Goal: Browse casually: Explore the website without a specific task or goal

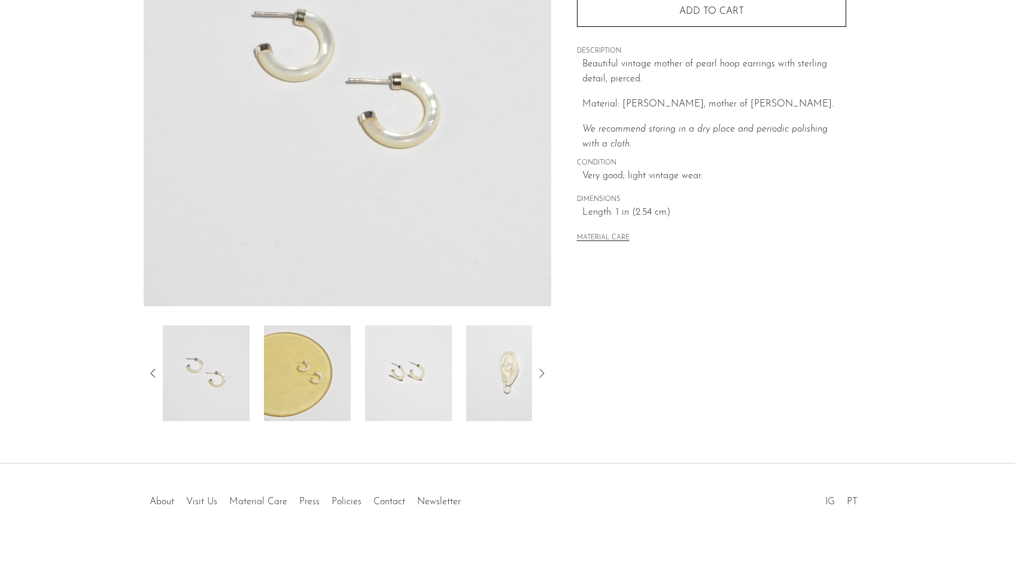
scroll to position [200, 0]
click at [495, 385] on img at bounding box center [509, 371] width 87 height 96
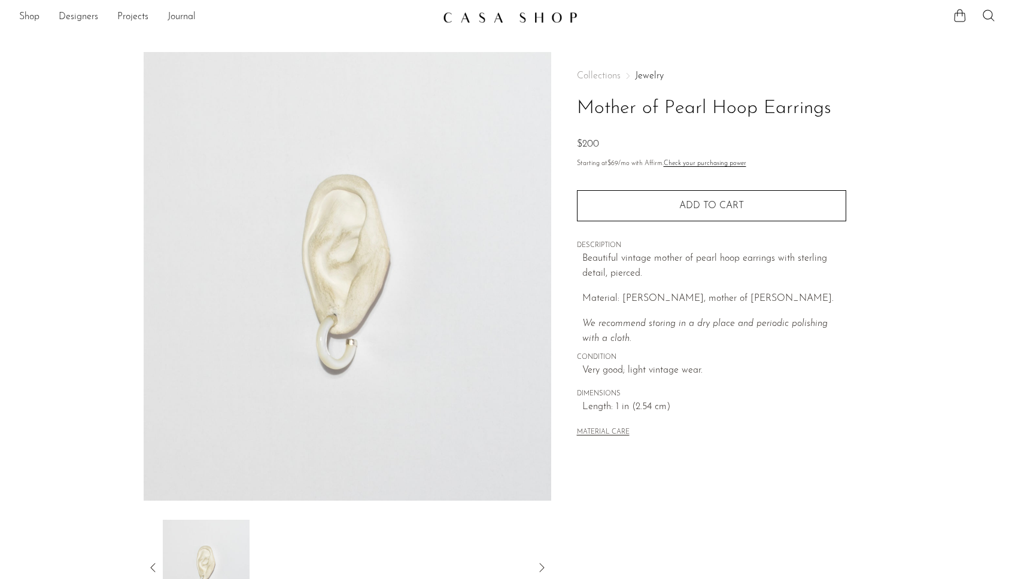
scroll to position [0, 0]
